Goal: Information Seeking & Learning: Check status

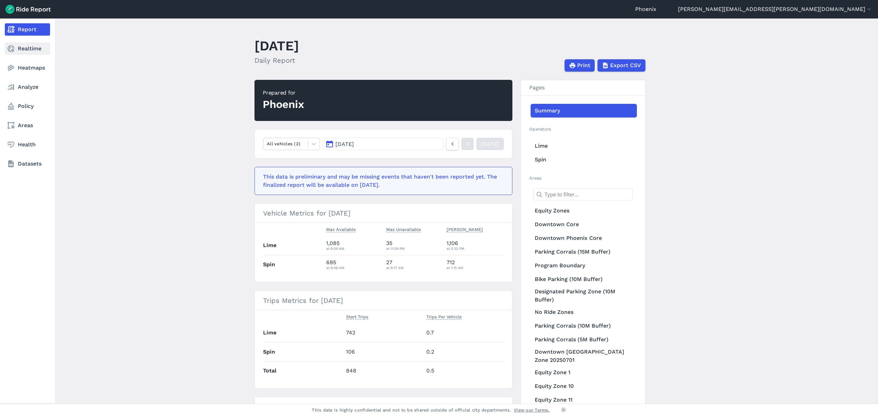
click at [28, 47] on link "Realtime" at bounding box center [27, 49] width 45 height 12
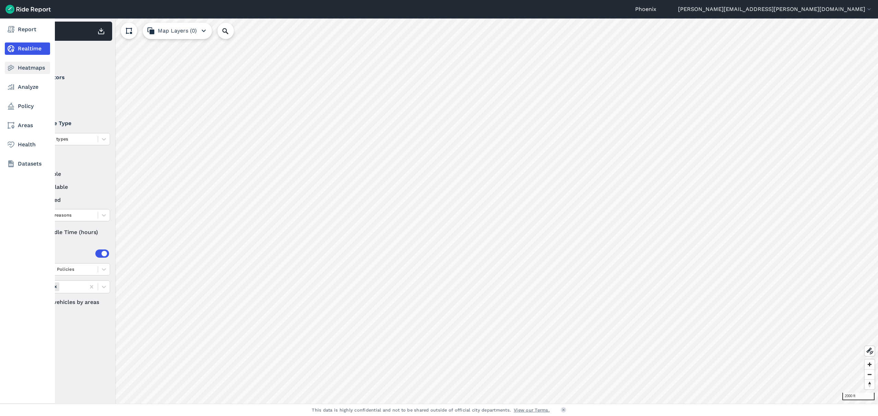
click at [13, 69] on use at bounding box center [11, 68] width 7 height 6
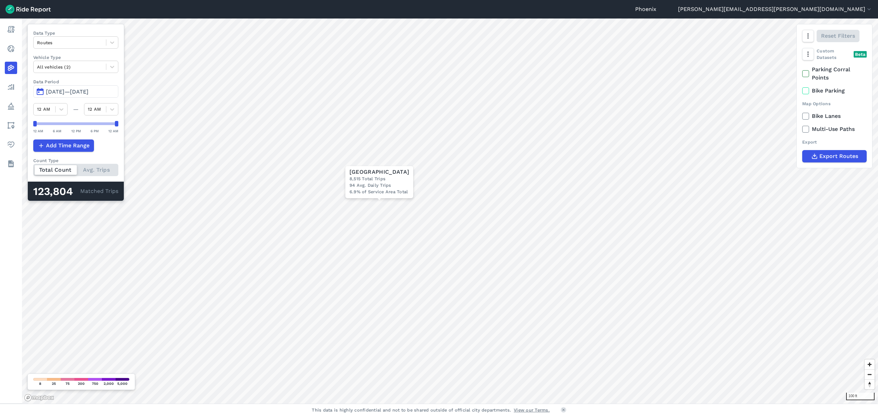
click at [75, 91] on span "[DATE]—[DATE]" at bounding box center [67, 92] width 43 height 7
click at [69, 94] on span "[DATE]—[DATE]" at bounding box center [67, 92] width 43 height 7
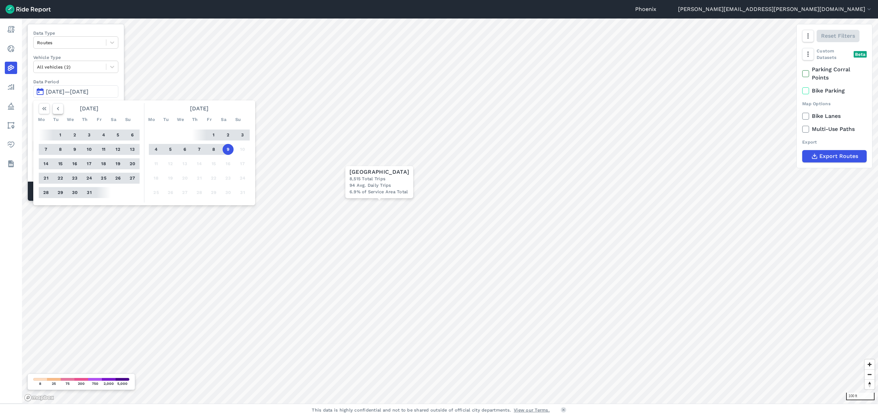
click at [55, 108] on icon "button" at bounding box center [58, 108] width 7 height 7
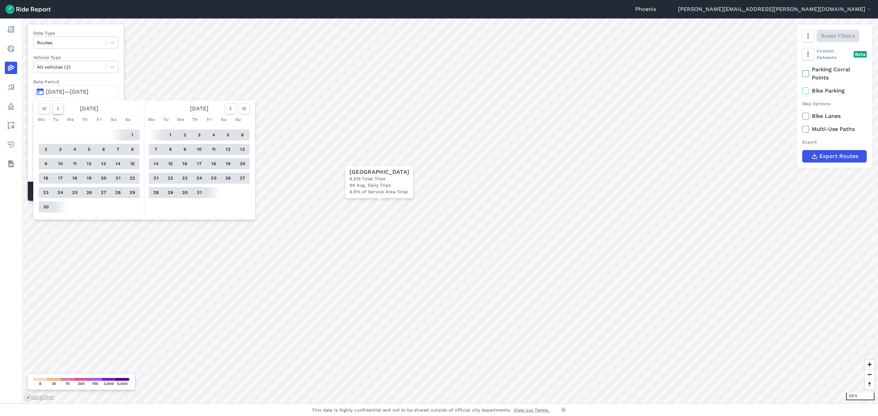
click at [55, 108] on icon "button" at bounding box center [58, 108] width 7 height 7
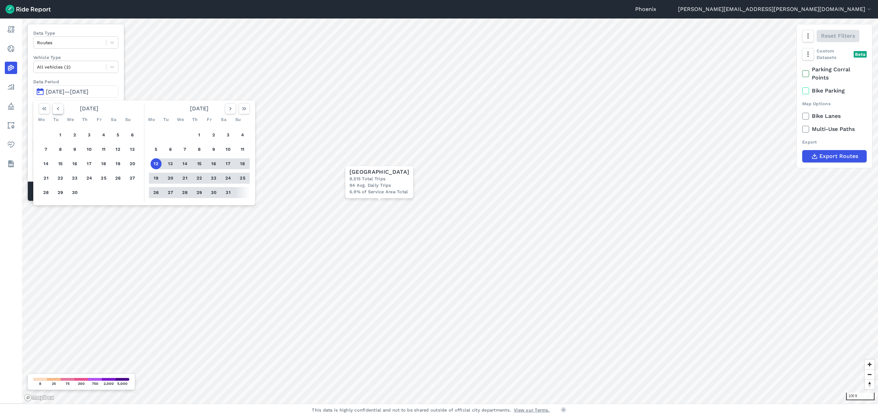
click at [55, 108] on icon "button" at bounding box center [58, 108] width 7 height 7
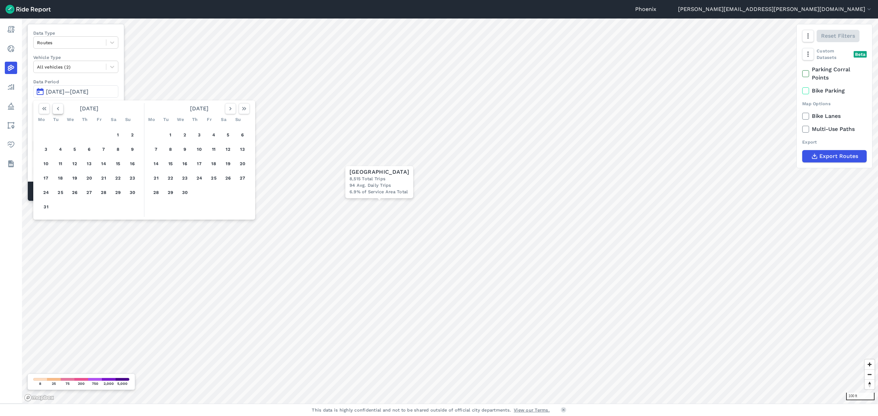
click at [55, 108] on icon "button" at bounding box center [58, 108] width 7 height 7
click at [59, 112] on icon "button" at bounding box center [58, 108] width 7 height 7
click at [61, 113] on button "button" at bounding box center [57, 108] width 11 height 11
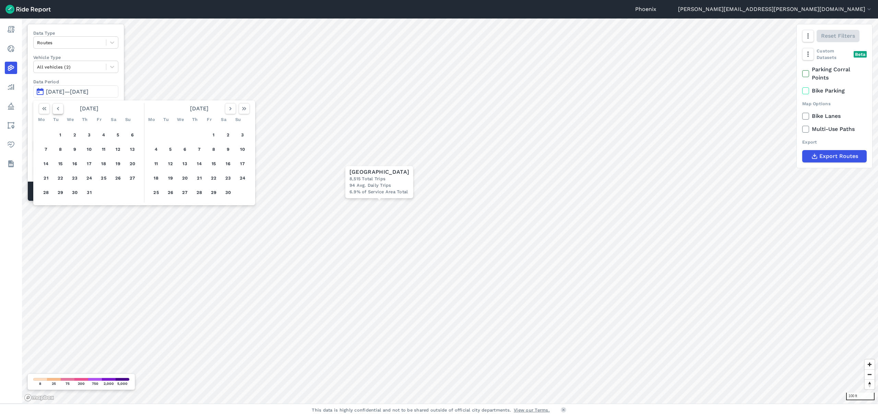
click at [61, 113] on button "button" at bounding box center [57, 108] width 11 height 11
click at [91, 134] on button "1" at bounding box center [89, 135] width 11 height 11
click at [245, 109] on icon "button" at bounding box center [244, 108] width 7 height 7
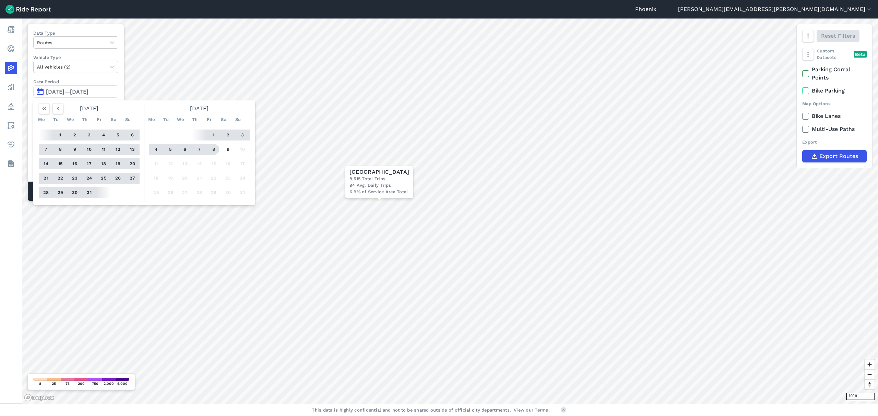
click at [214, 147] on button "8" at bounding box center [213, 149] width 11 height 11
